Goal: Communication & Community: Ask a question

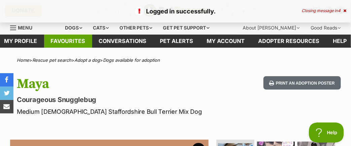
click at [77, 41] on link "Favourites" at bounding box center [68, 41] width 48 height 13
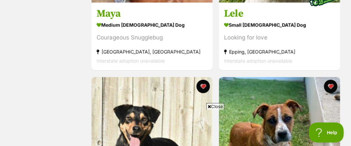
scroll to position [384, 0]
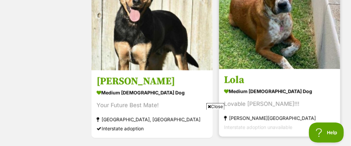
click at [277, 59] on img at bounding box center [279, 8] width 121 height 121
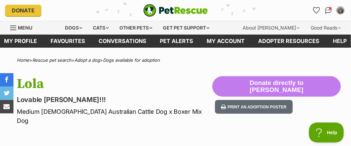
scroll to position [128, 0]
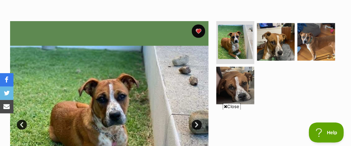
click at [228, 107] on span "Close" at bounding box center [232, 106] width 18 height 7
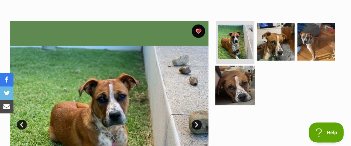
click at [237, 87] on img at bounding box center [236, 86] width 40 height 40
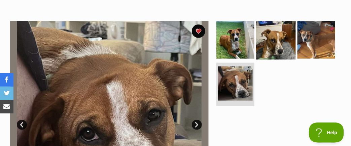
click at [276, 43] on img at bounding box center [276, 40] width 40 height 40
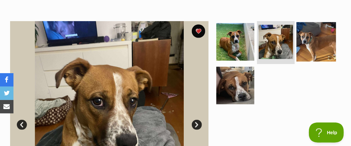
click at [327, 40] on img at bounding box center [316, 42] width 40 height 40
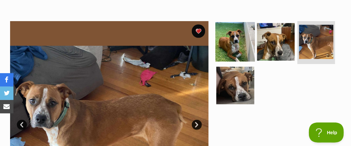
click at [223, 41] on img at bounding box center [236, 42] width 40 height 40
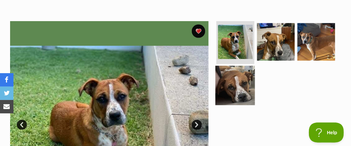
click at [228, 83] on img at bounding box center [236, 86] width 40 height 40
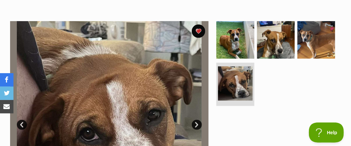
scroll to position [0, 0]
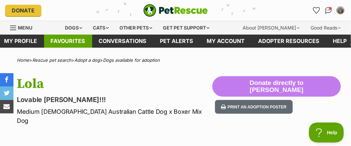
click at [75, 43] on link "Favourites" at bounding box center [68, 41] width 48 height 13
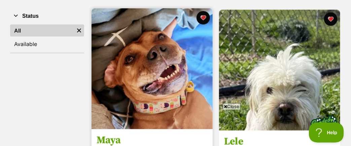
click at [150, 74] on img at bounding box center [151, 68] width 121 height 121
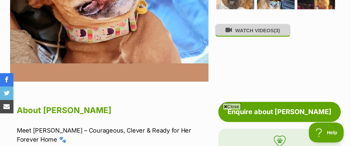
click at [263, 37] on button "WATCH VIDEOS (3)" at bounding box center [252, 30] width 75 height 13
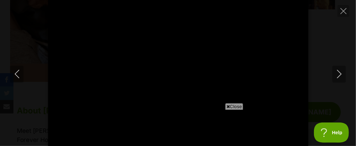
click at [233, 105] on span "Close" at bounding box center [234, 106] width 18 height 7
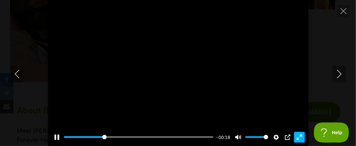
click at [296, 137] on button "Exit fullscreen Enter fullscreen" at bounding box center [299, 137] width 11 height 11
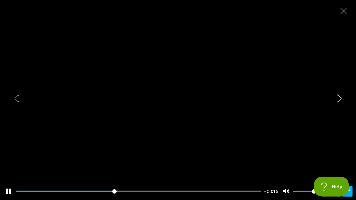
click at [342, 146] on button "Exit fullscreen Enter fullscreen" at bounding box center [347, 191] width 11 height 11
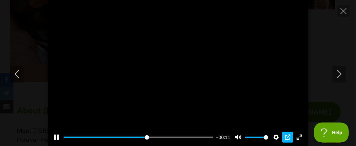
click at [285, 136] on button "PIP" at bounding box center [287, 137] width 11 height 11
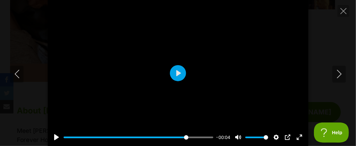
drag, startPoint x: 301, startPoint y: 138, endPoint x: 301, endPoint y: 178, distance: 40.7
click at [301, 138] on button "Exit fullscreen Enter fullscreen" at bounding box center [299, 137] width 11 height 11
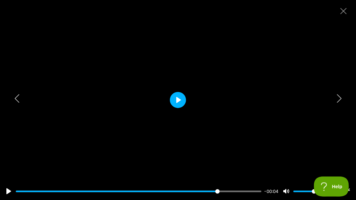
click at [181, 102] on button "Play" at bounding box center [178, 100] width 16 height 16
click at [176, 99] on button "Play" at bounding box center [178, 100] width 16 height 16
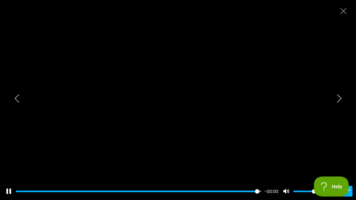
type input "100"
click at [345, 146] on button "Exit fullscreen Enter fullscreen" at bounding box center [347, 191] width 11 height 11
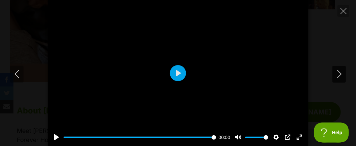
click at [337, 76] on icon "Next" at bounding box center [339, 74] width 8 height 8
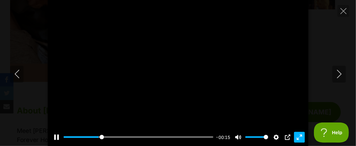
click at [300, 139] on button "Exit fullscreen Enter fullscreen" at bounding box center [299, 137] width 11 height 11
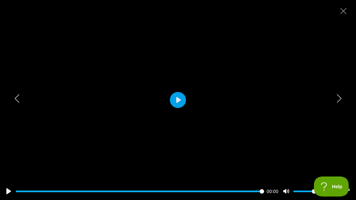
click at [254, 146] on div at bounding box center [178, 100] width 356 height 200
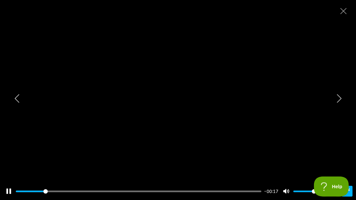
click at [343, 146] on button "Exit fullscreen Enter fullscreen" at bounding box center [347, 191] width 11 height 11
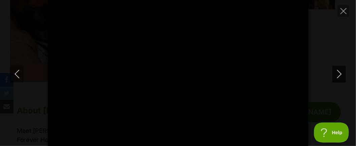
click at [336, 76] on icon "Next" at bounding box center [339, 74] width 8 height 8
type input "21.06"
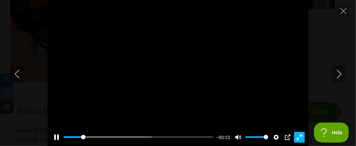
click at [295, 138] on button "Exit fullscreen Enter fullscreen" at bounding box center [299, 137] width 11 height 11
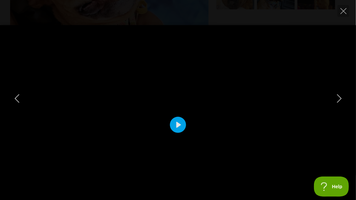
type input "100"
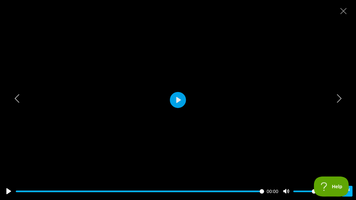
click at [347, 146] on button "Exit fullscreen Enter fullscreen" at bounding box center [347, 191] width 11 height 11
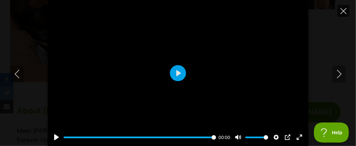
click at [340, 10] on icon "Close" at bounding box center [343, 11] width 6 height 6
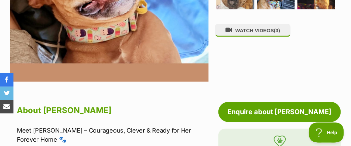
scroll to position [384, 0]
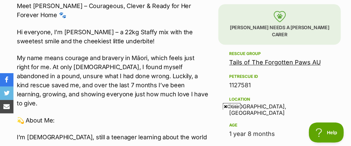
click at [278, 20] on img at bounding box center [279, 16] width 12 height 11
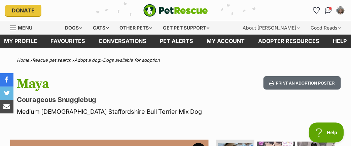
click at [12, 28] on span "Menu" at bounding box center [13, 28] width 6 height 1
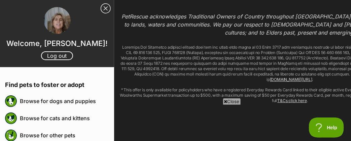
scroll to position [1825, 0]
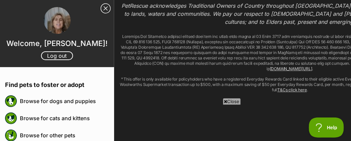
click at [230, 103] on span "Close" at bounding box center [232, 101] width 18 height 7
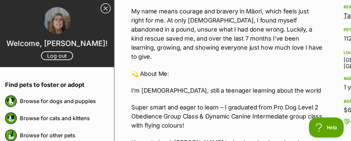
scroll to position [0, 0]
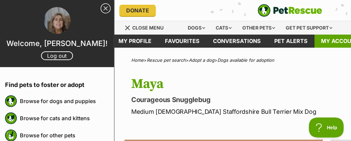
click at [330, 46] on link "My account" at bounding box center [339, 41] width 51 height 13
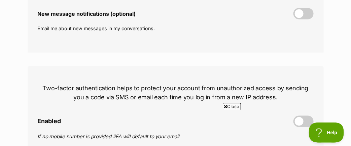
scroll to position [384, 0]
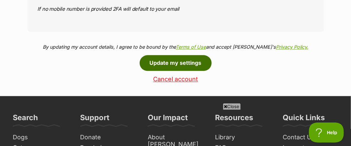
click at [178, 71] on button "Update my settings" at bounding box center [176, 62] width 72 height 15
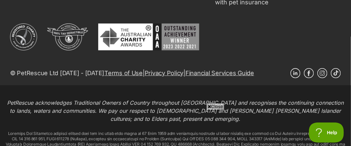
scroll to position [740, 0]
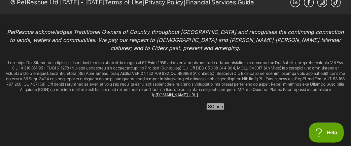
click at [214, 107] on span "Close" at bounding box center [215, 106] width 18 height 7
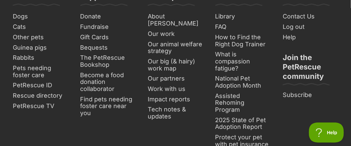
scroll to position [355, 0]
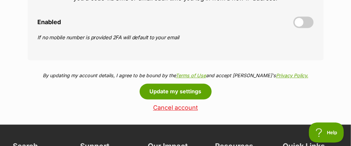
click at [300, 26] on span at bounding box center [303, 21] width 20 height 11
click at [0, 0] on input "Enabled" at bounding box center [0, 0] width 0 height 0
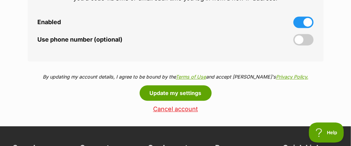
click at [299, 45] on span at bounding box center [303, 39] width 20 height 11
click at [0, 0] on input "Use phone number (optional)" at bounding box center [0, 0] width 0 height 0
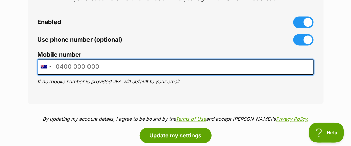
click at [95, 71] on input "Mobile number" at bounding box center [176, 67] width 276 height 15
type input "0400930196"
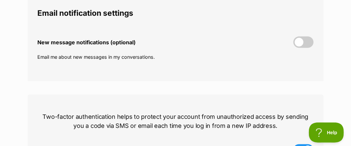
click at [301, 48] on span at bounding box center [303, 42] width 20 height 11
click at [0, 0] on input "New message notifications (optional)" at bounding box center [0, 0] width 0 height 0
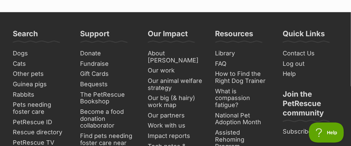
scroll to position [384, 0]
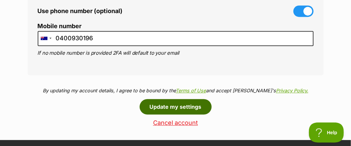
click at [172, 115] on button "Update my settings" at bounding box center [176, 106] width 72 height 15
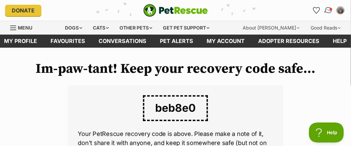
click at [326, 10] on img "Conversations" at bounding box center [328, 10] width 9 height 9
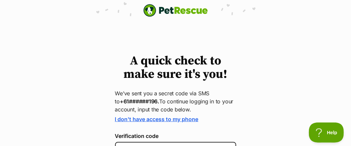
scroll to position [120, 0]
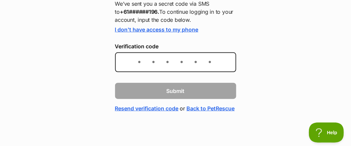
click at [187, 107] on link "Back to PetRescue" at bounding box center [211, 109] width 48 height 8
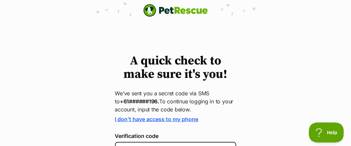
scroll to position [120, 0]
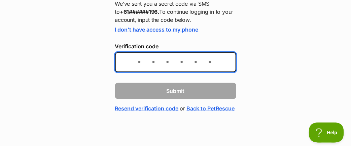
click at [139, 52] on input "Verification code" at bounding box center [175, 62] width 121 height 20
type input "174902"
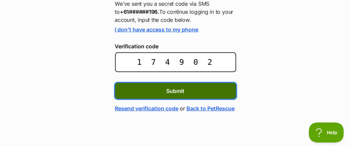
drag, startPoint x: 136, startPoint y: 75, endPoint x: 124, endPoint y: 72, distance: 12.1
drag, startPoint x: 124, startPoint y: 72, endPoint x: 228, endPoint y: 80, distance: 103.9
click at [228, 83] on button "Submit" at bounding box center [175, 91] width 121 height 16
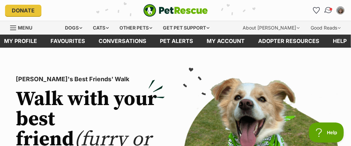
click at [326, 12] on img "Conversations" at bounding box center [328, 10] width 9 height 9
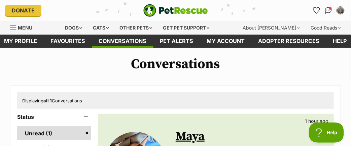
scroll to position [128, 0]
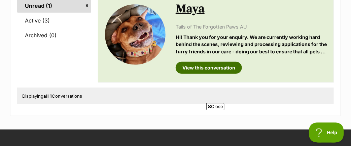
click at [211, 74] on link "View this conversation" at bounding box center [209, 68] width 66 height 12
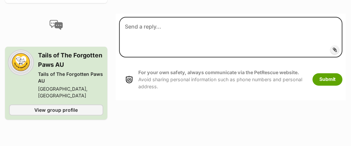
scroll to position [290, 0]
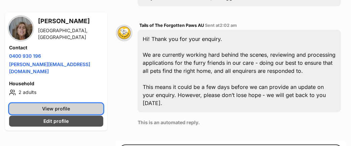
click at [46, 109] on span "View profile" at bounding box center [56, 109] width 28 height 7
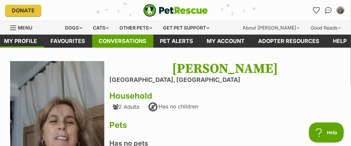
click at [130, 44] on link "Conversations" at bounding box center [122, 41] width 61 height 13
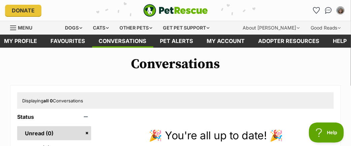
scroll to position [128, 0]
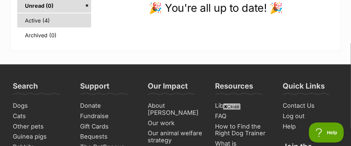
click at [44, 27] on link "Active (4)" at bounding box center [54, 20] width 74 height 14
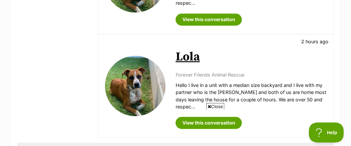
scroll to position [512, 0]
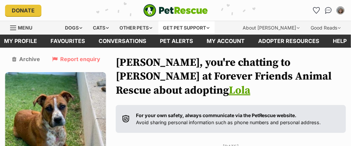
click at [204, 28] on div "Get pet support" at bounding box center [186, 27] width 56 height 13
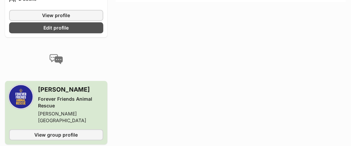
scroll to position [512, 0]
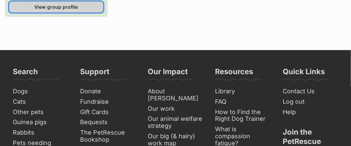
click at [88, 12] on link "View group profile" at bounding box center [56, 6] width 94 height 11
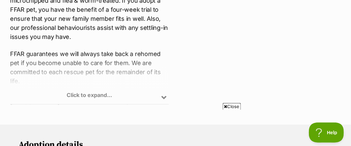
scroll to position [512, 0]
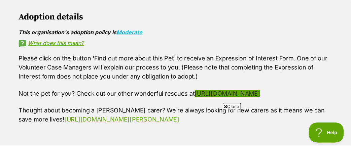
click at [207, 97] on link "https://www.foreverfriends.org.au/adoption-info" at bounding box center [227, 93] width 65 height 7
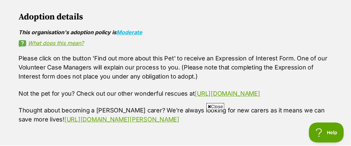
click at [306, 116] on div "Please click on the button 'Find out more about this Pet' to receive an Express…" at bounding box center [175, 89] width 314 height 70
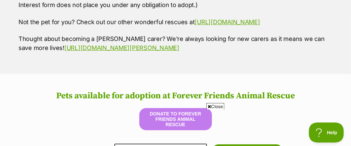
scroll to position [618, 0]
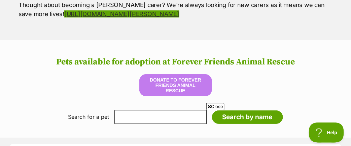
click at [76, 17] on link "https://www.foreverfriends.org.au/foster" at bounding box center [121, 13] width 115 height 7
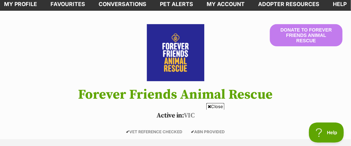
scroll to position [0, 0]
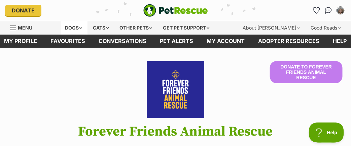
click at [75, 29] on div "Dogs" at bounding box center [74, 27] width 27 height 13
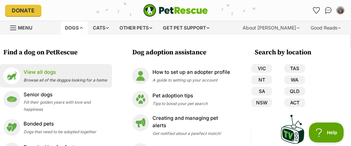
click at [52, 76] on p "View all dogs" at bounding box center [65, 73] width 83 height 8
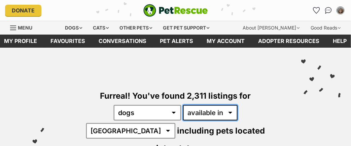
click at [183, 119] on select "available in located in" at bounding box center [210, 112] width 54 height 15
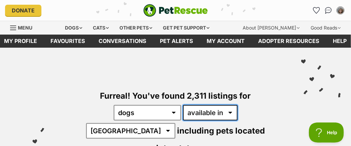
select select "disabled"
click at [183, 110] on select "available in located in" at bounding box center [210, 112] width 54 height 15
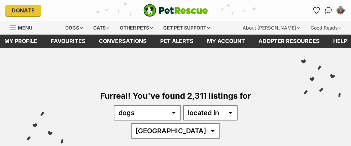
click at [220, 123] on select "[GEOGRAPHIC_DATA] [GEOGRAPHIC_DATA] [GEOGRAPHIC_DATA] [GEOGRAPHIC_DATA] SA [GEO…" at bounding box center [175, 130] width 89 height 15
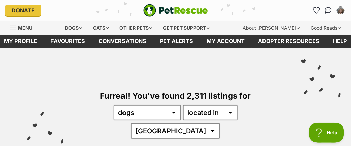
select select "VIC"
click at [220, 123] on select "Australia ACT NSW QLD SA TAS VIC WA" at bounding box center [175, 130] width 89 height 15
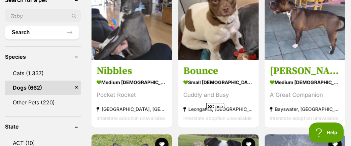
click at [39, 89] on link "Dogs (662)" at bounding box center [43, 88] width 76 height 14
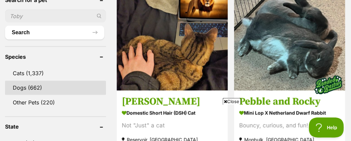
click at [32, 84] on link "Dogs (662)" at bounding box center [55, 88] width 101 height 14
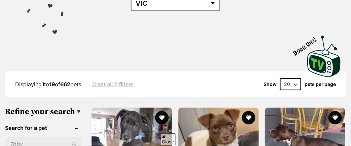
scroll to position [384, 0]
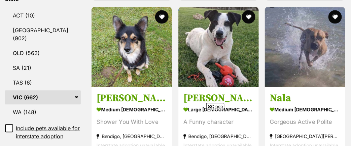
click at [34, 98] on link "VIC (662)" at bounding box center [43, 97] width 76 height 14
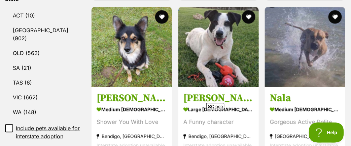
scroll to position [512, 0]
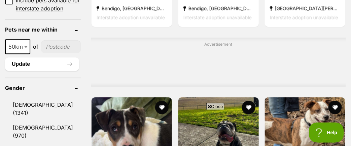
click at [55, 53] on input"] "postcode" at bounding box center [61, 46] width 40 height 13
type input"] "3015"
click at [17, 51] on span "50km" at bounding box center [18, 46] width 24 height 9
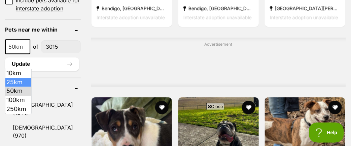
select select "25"
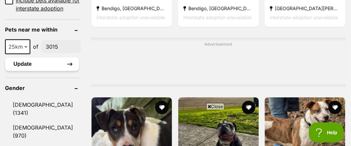
click at [18, 71] on button "Update" at bounding box center [42, 64] width 74 height 13
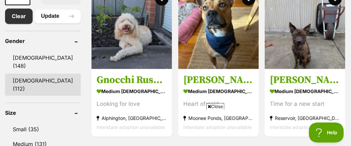
scroll to position [512, 0]
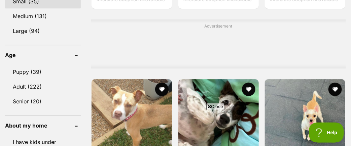
click at [36, 8] on link "Small (35)" at bounding box center [43, 1] width 76 height 14
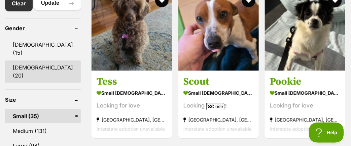
scroll to position [512, 0]
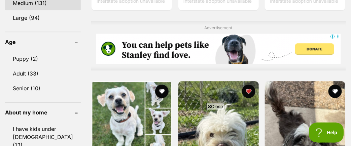
click at [25, 10] on link "Medium (131)" at bounding box center [43, 3] width 76 height 14
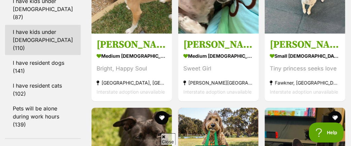
scroll to position [512, 0]
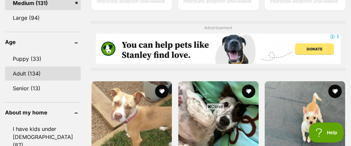
click at [25, 81] on link "Adult (134)" at bounding box center [43, 74] width 76 height 14
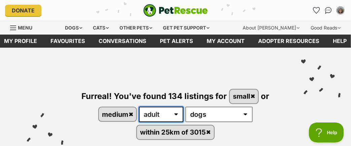
click at [180, 117] on select "any age puppy adult senior" at bounding box center [161, 114] width 44 height 15
select select "any"
click at [141, 111] on select "any age puppy adult senior" at bounding box center [161, 114] width 44 height 15
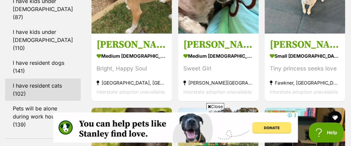
scroll to position [768, 0]
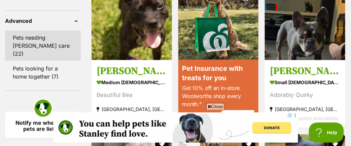
click at [34, 61] on link "Pets needing foster care (22)" at bounding box center [43, 46] width 76 height 30
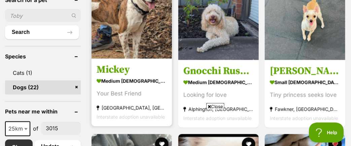
click at [139, 24] on img at bounding box center [131, 18] width 80 height 80
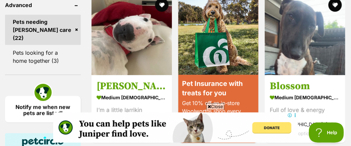
scroll to position [898, 0]
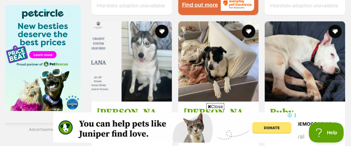
click at [217, 108] on span "Close" at bounding box center [215, 106] width 18 height 7
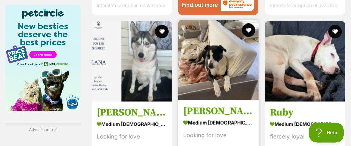
scroll to position [1026, 0]
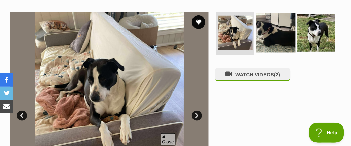
click at [264, 31] on img at bounding box center [276, 33] width 40 height 40
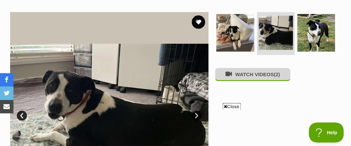
click at [255, 81] on button "WATCH VIDEOS (2)" at bounding box center [252, 74] width 75 height 13
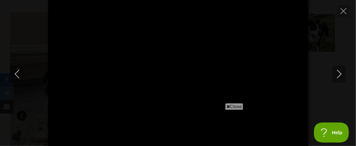
click at [233, 106] on span "Close" at bounding box center [234, 106] width 18 height 7
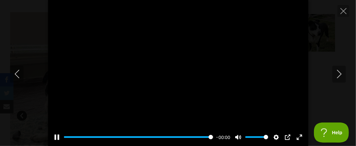
type input "100"
click at [340, 73] on icon "Next" at bounding box center [339, 74] width 8 height 8
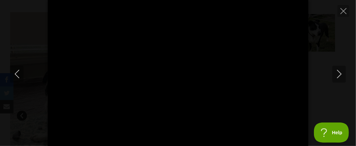
type input "100"
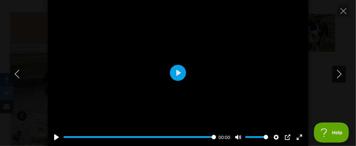
click at [333, 69] on button "Next" at bounding box center [338, 74] width 13 height 17
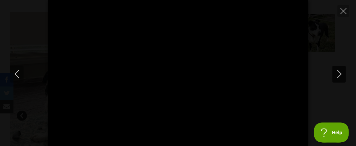
click at [340, 71] on icon "Next" at bounding box center [339, 74] width 8 height 8
type input "16.72"
click at [339, 11] on button "Close" at bounding box center [343, 11] width 12 height 12
type input "6.54"
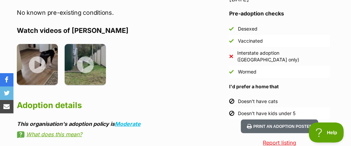
scroll to position [768, 0]
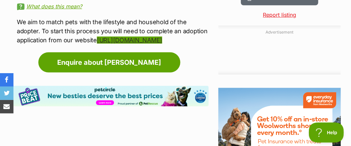
click at [130, 37] on link "https://foundhearts.com.au/forms/adoption-application-form/" at bounding box center [129, 40] width 65 height 7
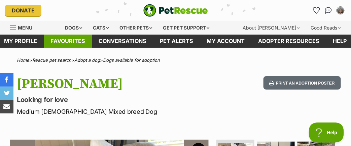
click at [79, 41] on link "Favourites" at bounding box center [68, 41] width 48 height 13
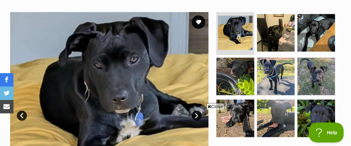
scroll to position [256, 0]
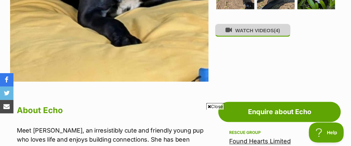
click at [255, 37] on button "WATCH VIDEOS (4)" at bounding box center [252, 30] width 75 height 13
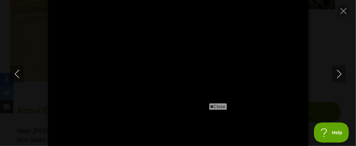
type input "100"
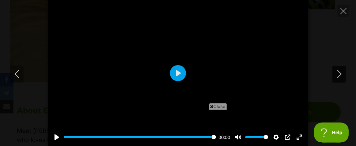
drag, startPoint x: 336, startPoint y: 74, endPoint x: 334, endPoint y: 72, distance: 3.6
click at [336, 74] on icon "Next" at bounding box center [339, 74] width 8 height 8
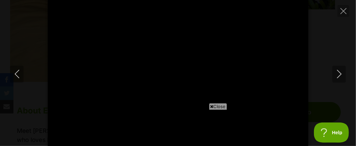
click at [213, 104] on span "Close" at bounding box center [218, 106] width 18 height 7
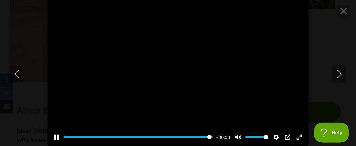
type input "100"
click at [337, 76] on icon "Next" at bounding box center [339, 74] width 8 height 8
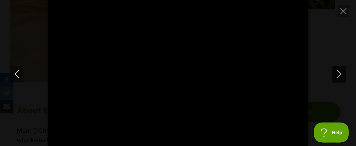
type input "100"
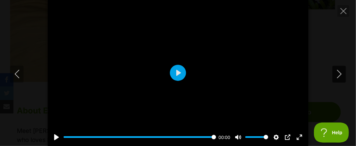
click at [340, 74] on icon "Next" at bounding box center [339, 74] width 8 height 8
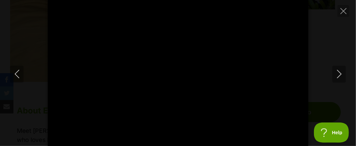
type input "100"
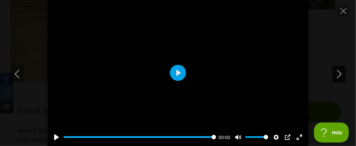
click at [335, 72] on icon "Next" at bounding box center [339, 74] width 8 height 8
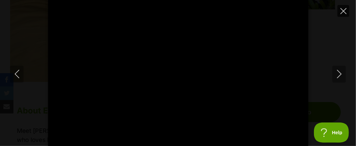
click at [345, 10] on icon "Close" at bounding box center [343, 11] width 6 height 6
type input "59.56"
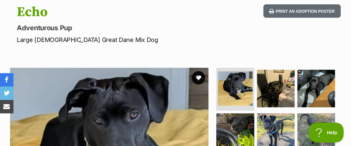
scroll to position [0, 0]
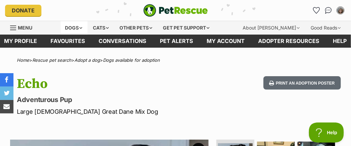
click at [66, 30] on div "Dogs" at bounding box center [74, 27] width 27 height 13
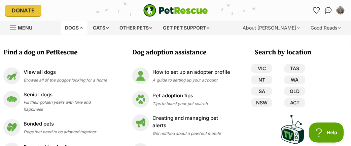
click at [65, 13] on div "Donate" at bounding box center [62, 10] width 114 height 11
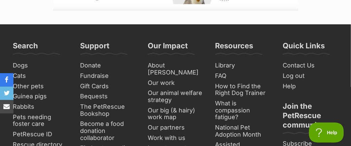
scroll to position [897, 0]
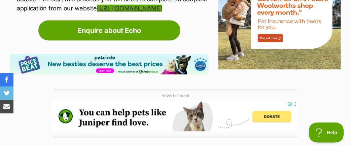
click at [102, 12] on link "https://foundhearts.com.au/forms/adoption-application-form/" at bounding box center [129, 8] width 65 height 7
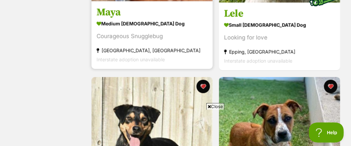
scroll to position [384, 0]
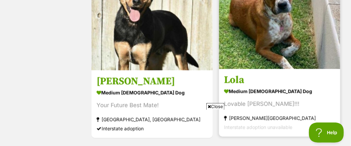
click at [253, 57] on img at bounding box center [279, 8] width 121 height 121
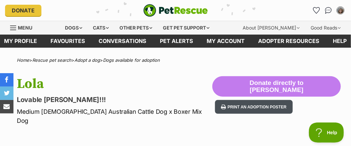
click at [226, 105] on icon at bounding box center [223, 106] width 5 height 5
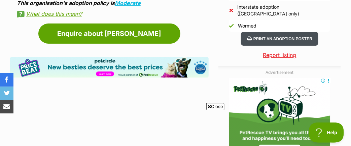
click at [266, 46] on button "Print an adoption poster" at bounding box center [279, 39] width 77 height 14
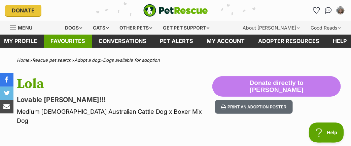
click at [72, 47] on link "Favourites" at bounding box center [68, 41] width 48 height 13
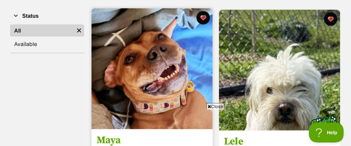
click at [164, 82] on img at bounding box center [151, 68] width 121 height 121
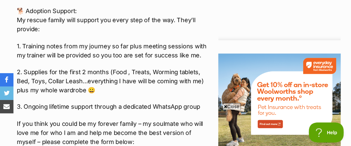
scroll to position [1024, 0]
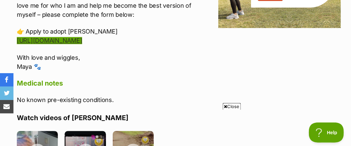
click at [53, 37] on link "[URL][DOMAIN_NAME]" at bounding box center [49, 40] width 65 height 7
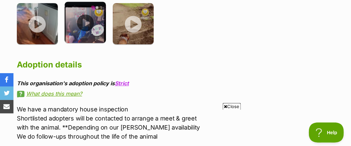
scroll to position [1281, 0]
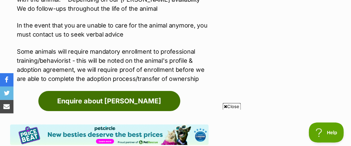
click at [104, 91] on link "Enquire about [PERSON_NAME]" at bounding box center [109, 101] width 142 height 20
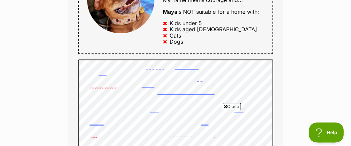
scroll to position [512, 0]
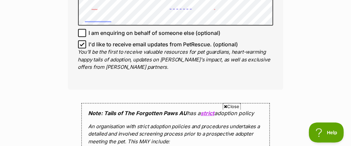
click at [80, 47] on icon at bounding box center [82, 44] width 5 height 5
click at [80, 48] on input "I'd like to receive email updates from PetRescue. (optional)" at bounding box center [82, 44] width 8 height 8
checkbox input "false"
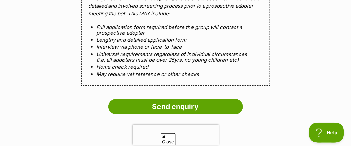
scroll to position [0, 0]
